Goal: Task Accomplishment & Management: Manage account settings

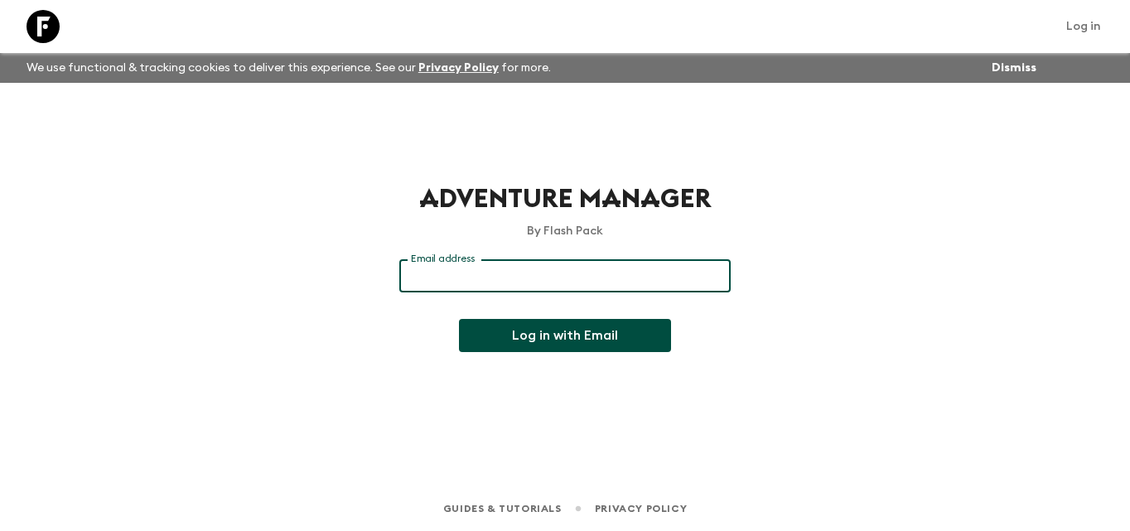
click at [512, 282] on input "Email address" at bounding box center [564, 275] width 331 height 33
drag, startPoint x: 599, startPoint y: 278, endPoint x: 321, endPoint y: 268, distance: 277.7
click at [316, 276] on div "Adventure Manager By Flash Pack Email address [EMAIL_ADDRESS][DOMAIN_NAME] Emai…" at bounding box center [565, 261] width 1060 height 357
type input "[EMAIL_ADDRESS][DOMAIN_NAME]"
click at [552, 333] on button "Log in with Email" at bounding box center [565, 335] width 212 height 33
